Goal: Transaction & Acquisition: Purchase product/service

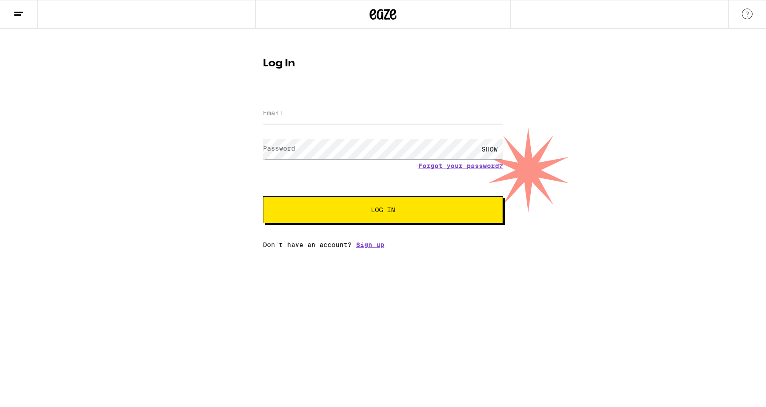
type input "[EMAIL_ADDRESS][DOMAIN_NAME]"
click at [389, 213] on span "Log In" at bounding box center [383, 210] width 24 height 6
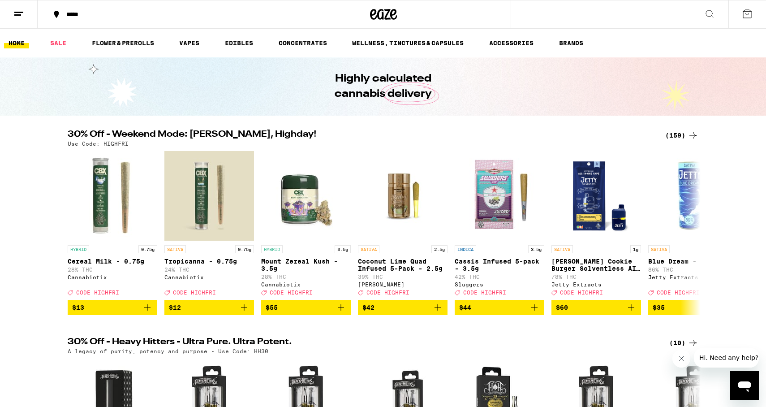
click at [22, 13] on icon at bounding box center [18, 14] width 11 height 11
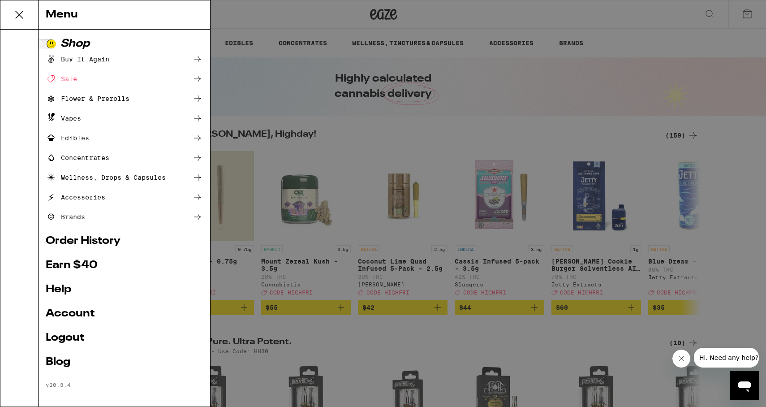
click at [338, 135] on div "Menu Shop Buy It Again Sale Flower & Prerolls Vapes Edibles Concentrates Wellne…" at bounding box center [383, 203] width 766 height 407
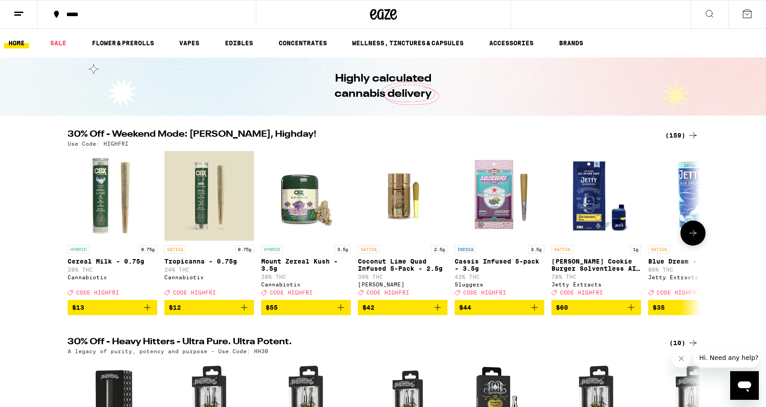
click at [696, 238] on icon at bounding box center [693, 233] width 11 height 11
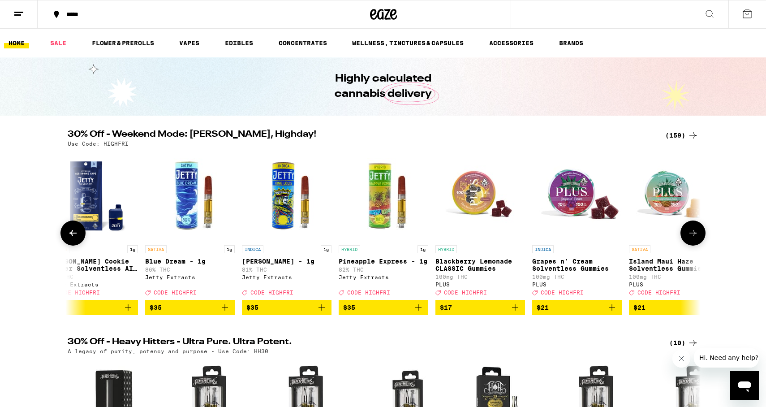
scroll to position [0, 533]
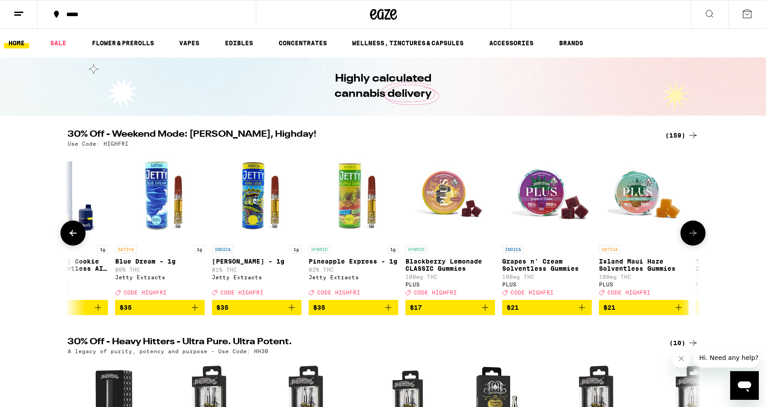
click at [696, 238] on icon at bounding box center [693, 233] width 11 height 11
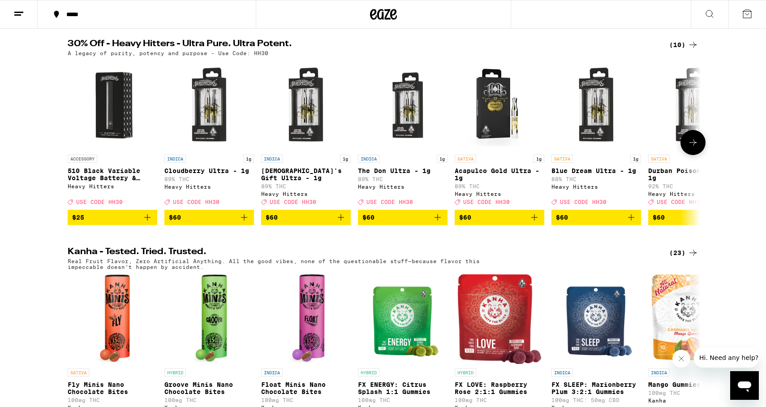
scroll to position [295, 0]
